Goal: Transaction & Acquisition: Purchase product/service

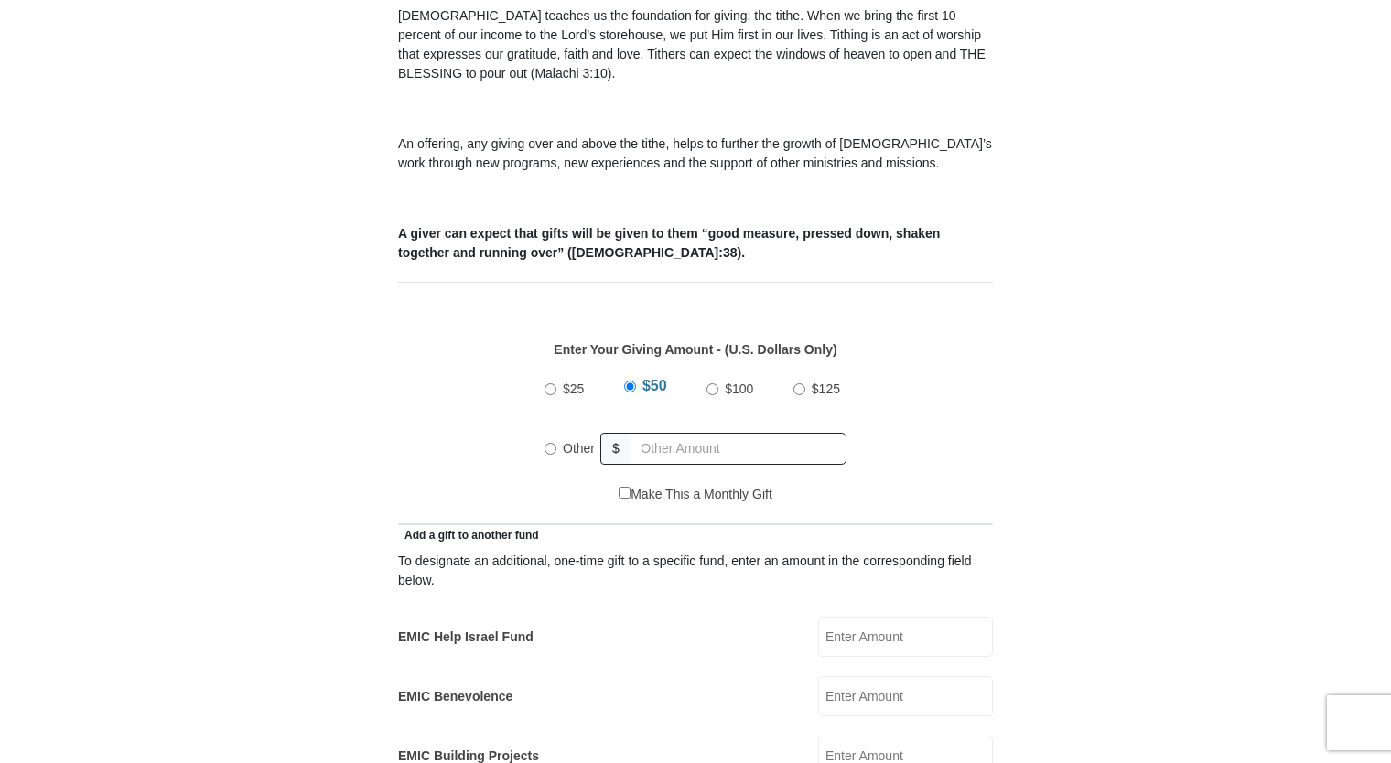
scroll to position [609, 0]
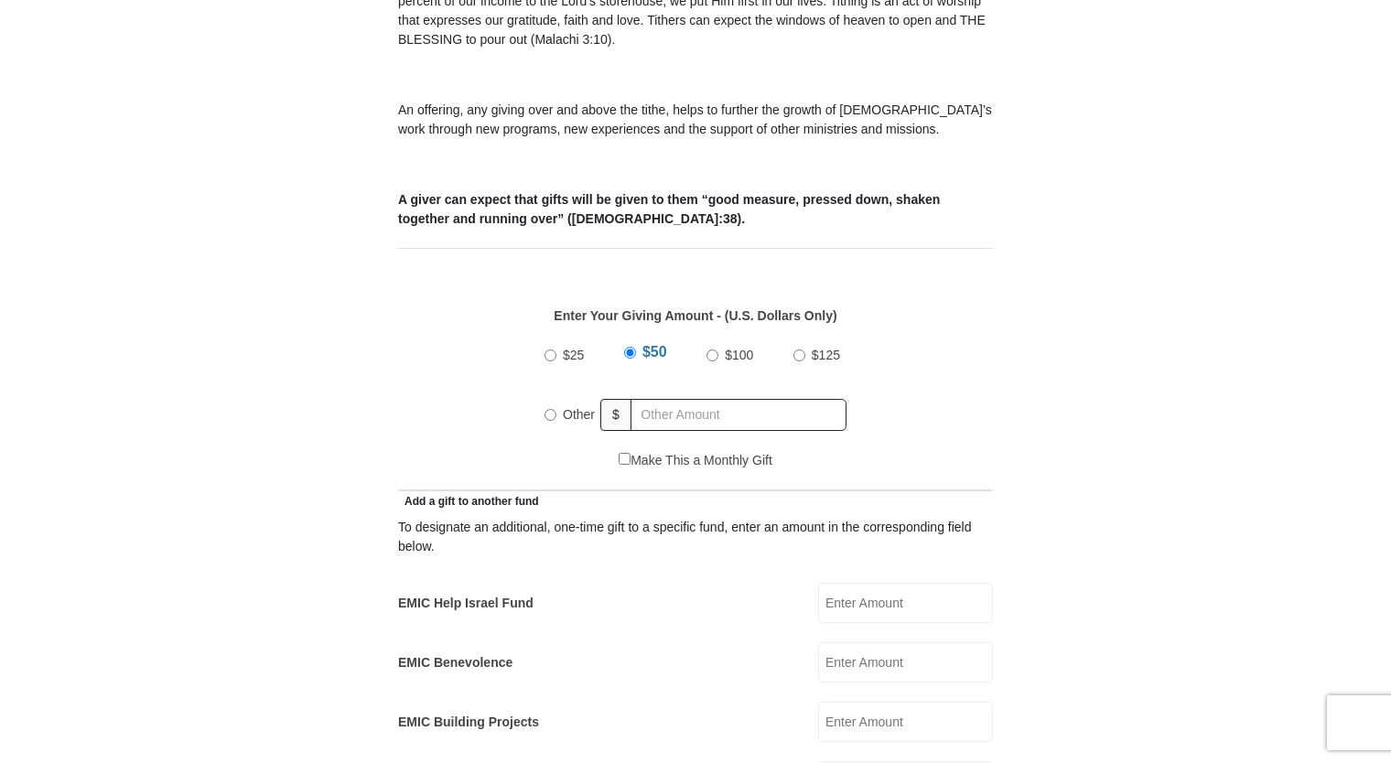
click at [544, 409] on input "Other" at bounding box center [550, 415] width 12 height 12
radio input "true"
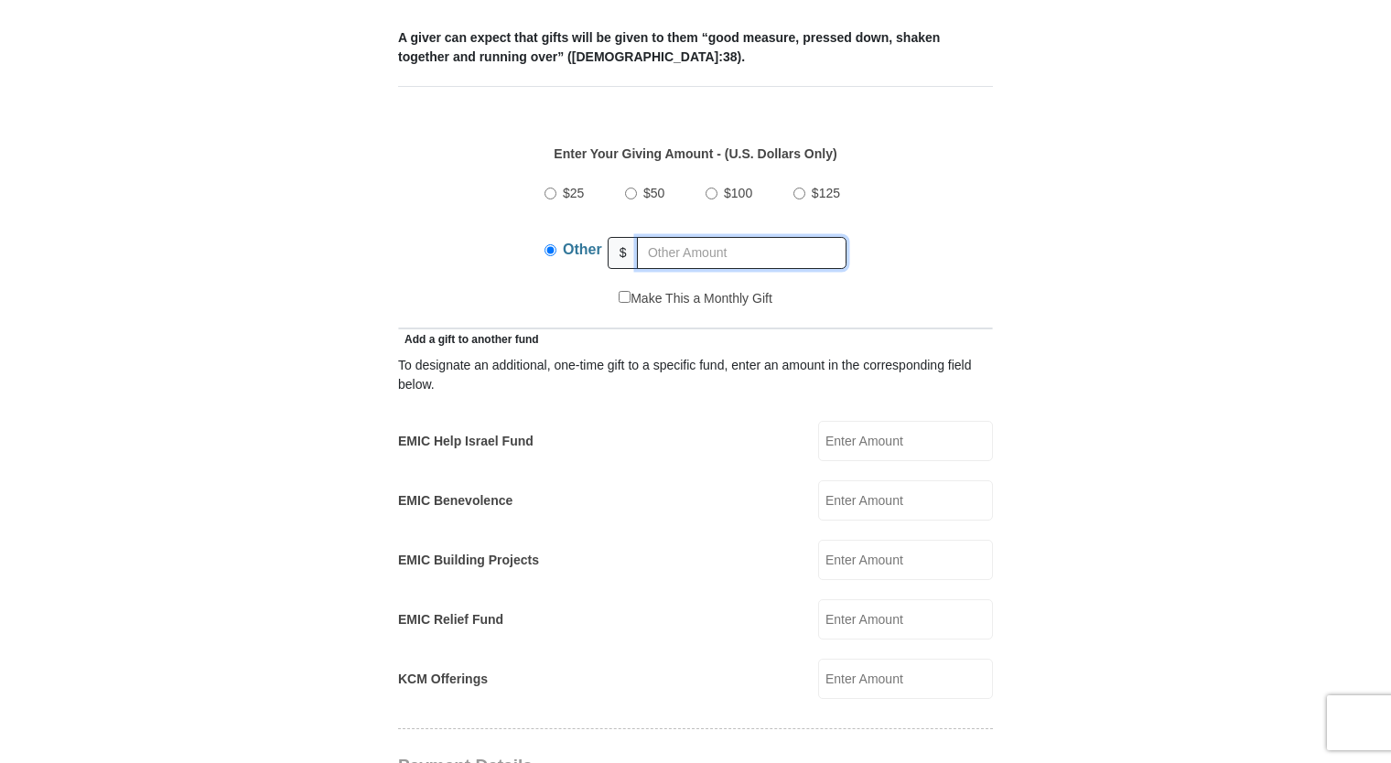
scroll to position [792, 0]
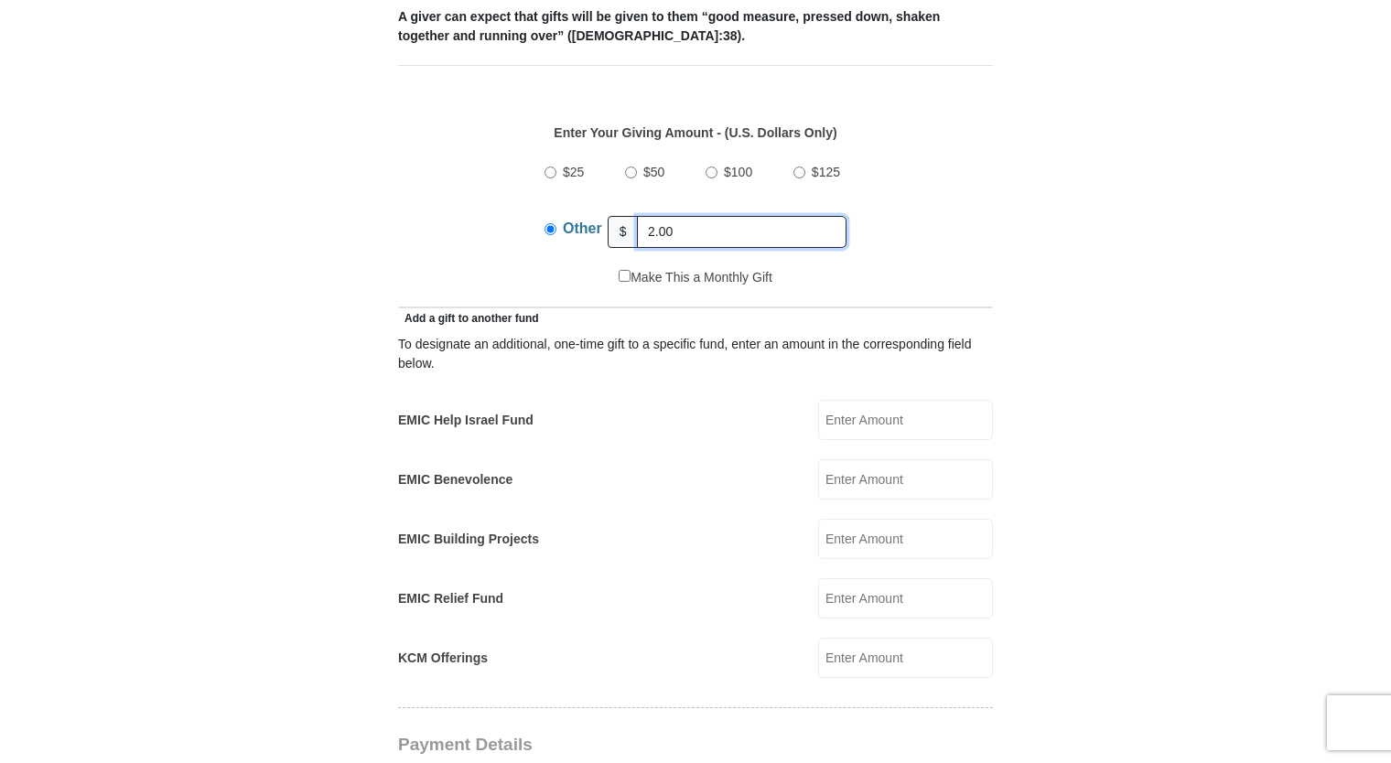
type input "2.00"
click at [893, 400] on input "EMIC Help Israel Fund" at bounding box center [905, 420] width 175 height 40
type input "2.00"
type input "[PERSON_NAME]"
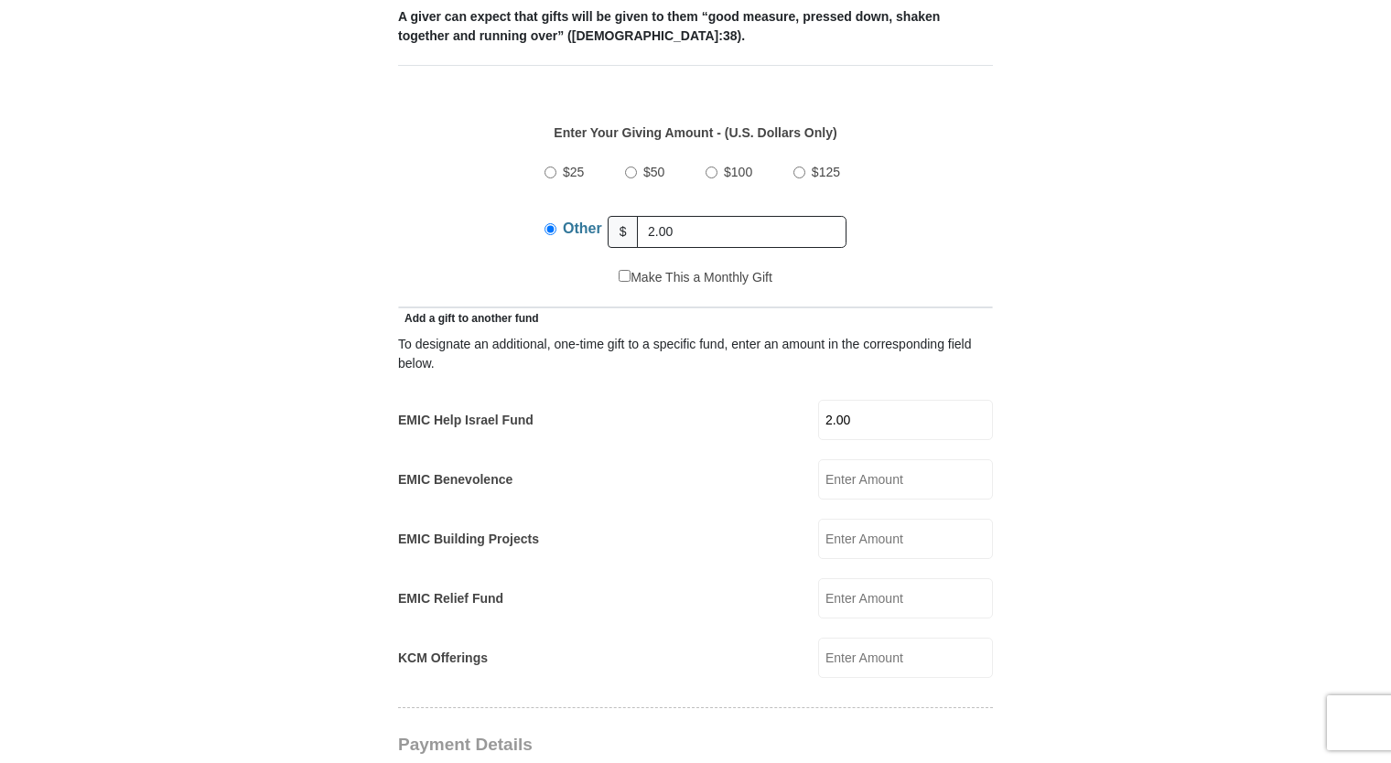
type input "[EMAIL_ADDRESS][DOMAIN_NAME]"
type input "[STREET_ADDRESS]"
type input "[PERSON_NAME]"
select select "[GEOGRAPHIC_DATA]"
type input "75707"
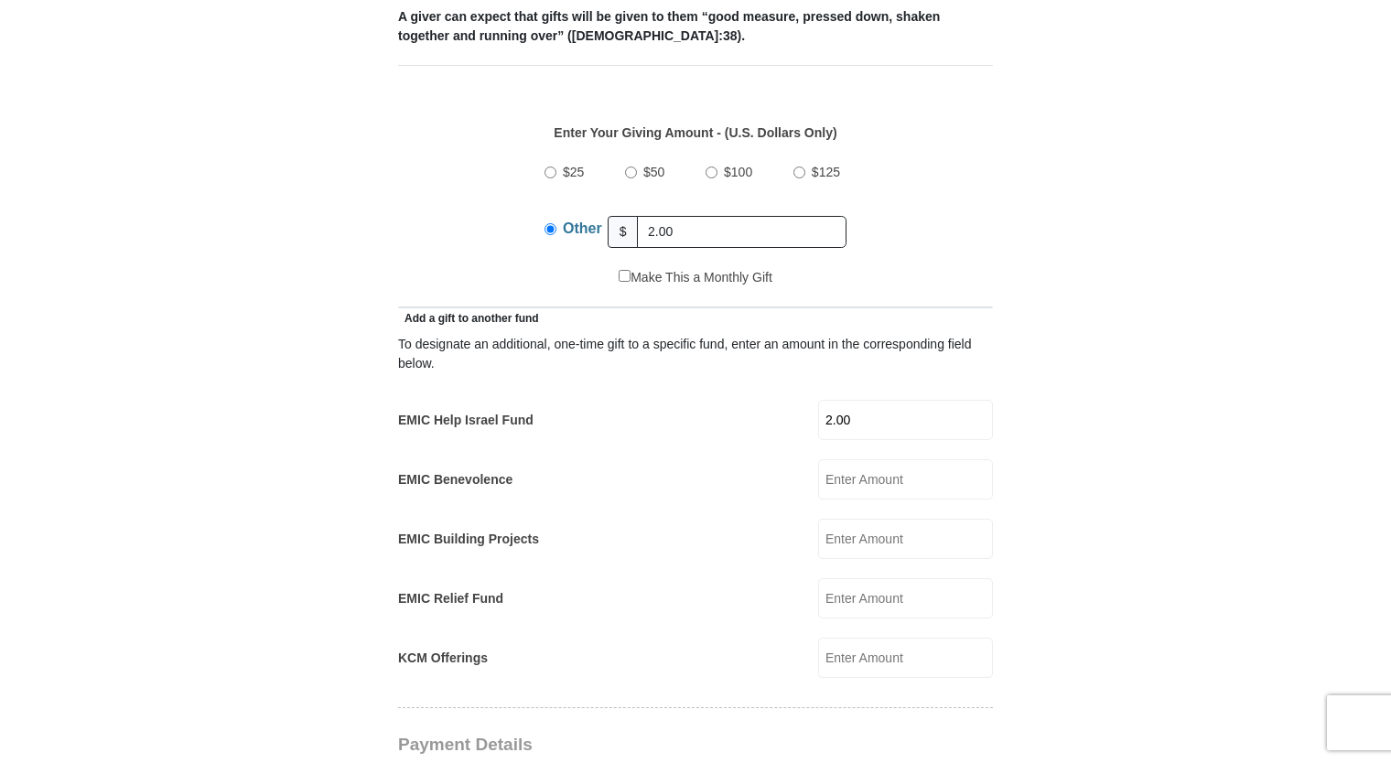
type input "9035656786"
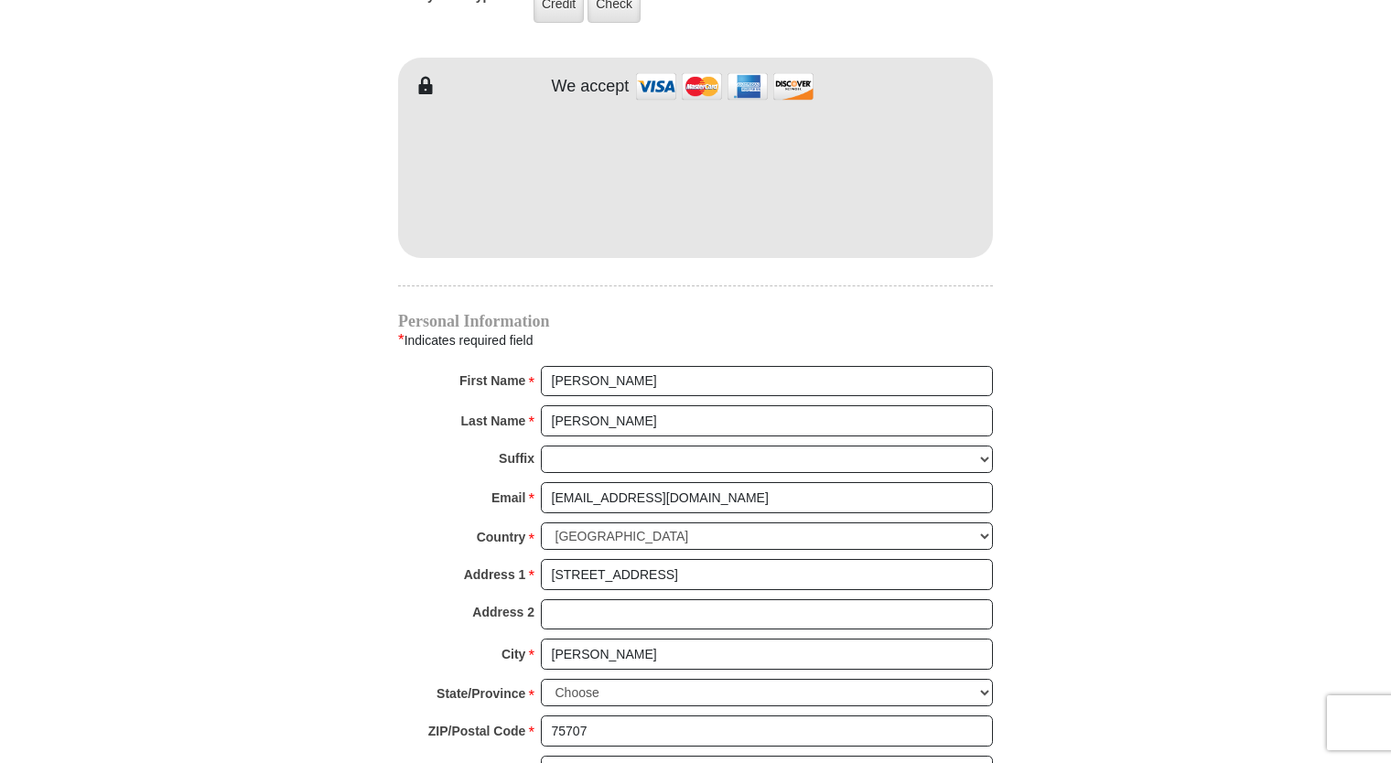
scroll to position [1585, 0]
click at [640, 444] on select "[PERSON_NAME] I II III IV V VI" at bounding box center [767, 458] width 452 height 28
select select "Jr"
click at [541, 444] on select "[PERSON_NAME] I II III IV V VI" at bounding box center [767, 458] width 452 height 28
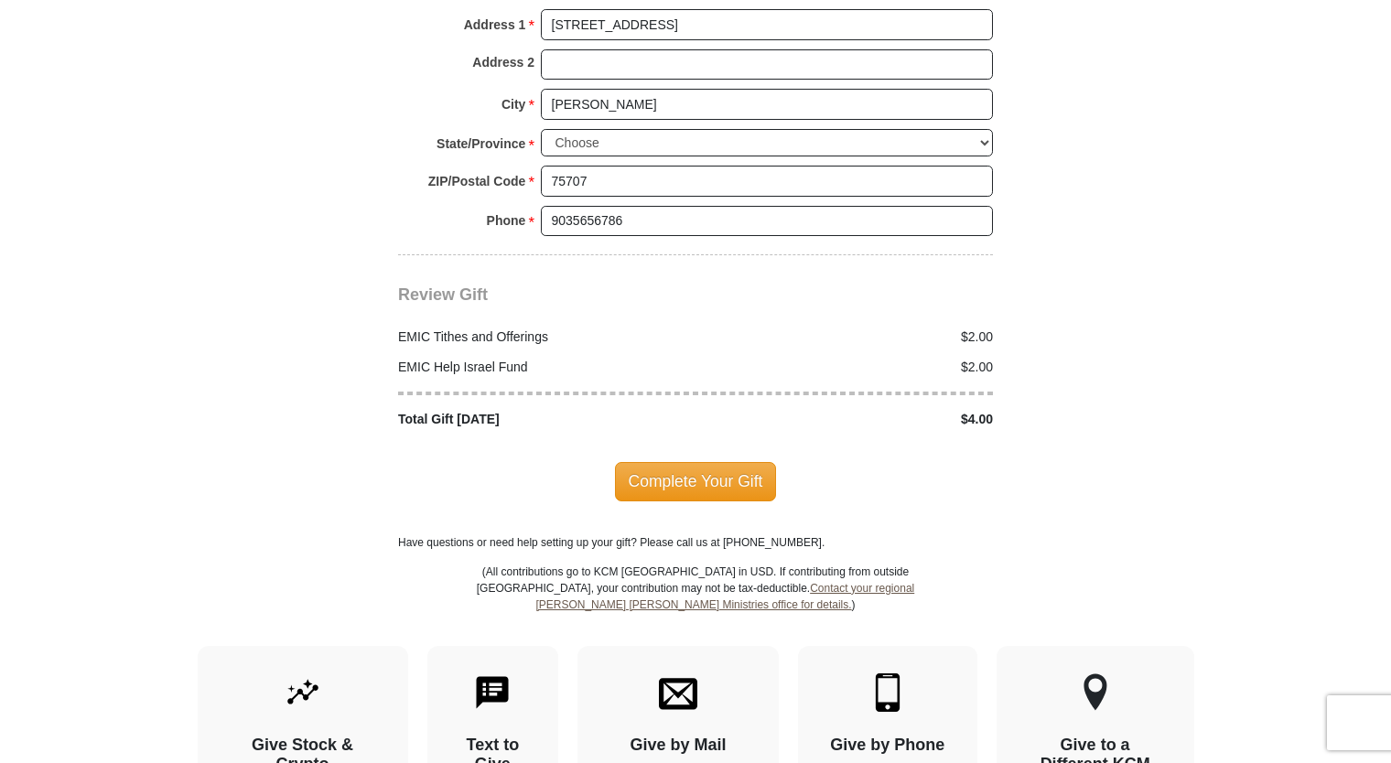
scroll to position [2134, 0]
click at [713, 461] on span "Complete Your Gift" at bounding box center [696, 480] width 162 height 38
